Goal: Task Accomplishment & Management: Manage account settings

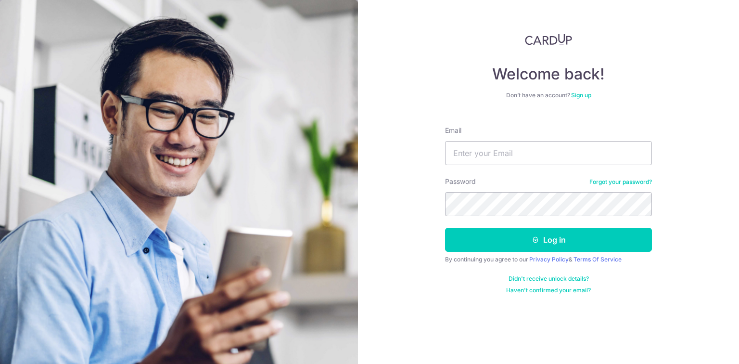
type input "[EMAIL_ADDRESS][DOMAIN_NAME]"
click at [524, 159] on input "[EMAIL_ADDRESS][DOMAIN_NAME]" at bounding box center [548, 153] width 207 height 24
type input "[EMAIL_ADDRESS][DOMAIN_NAME]"
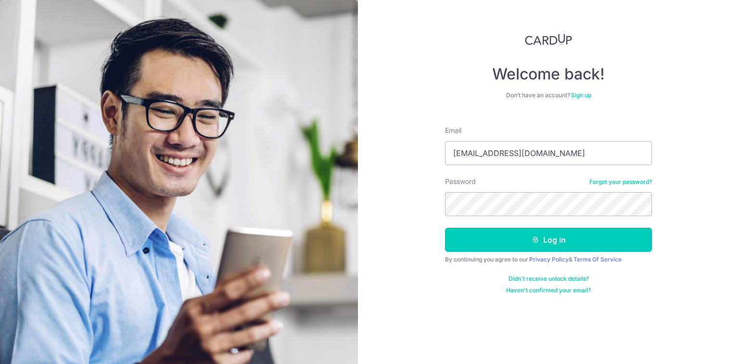
click at [529, 244] on button "Log in" at bounding box center [548, 240] width 207 height 24
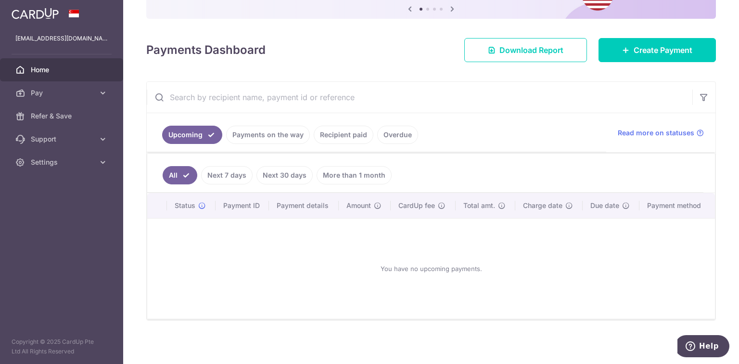
click at [257, 137] on link "Payments on the way" at bounding box center [268, 135] width 84 height 18
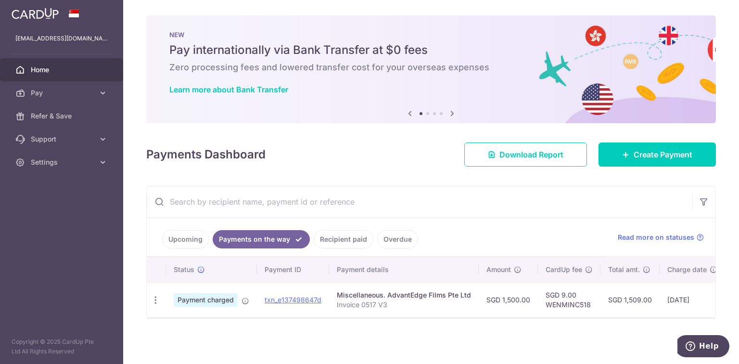
click at [194, 232] on link "Upcoming" at bounding box center [185, 239] width 47 height 18
